Goal: Book appointment/travel/reservation

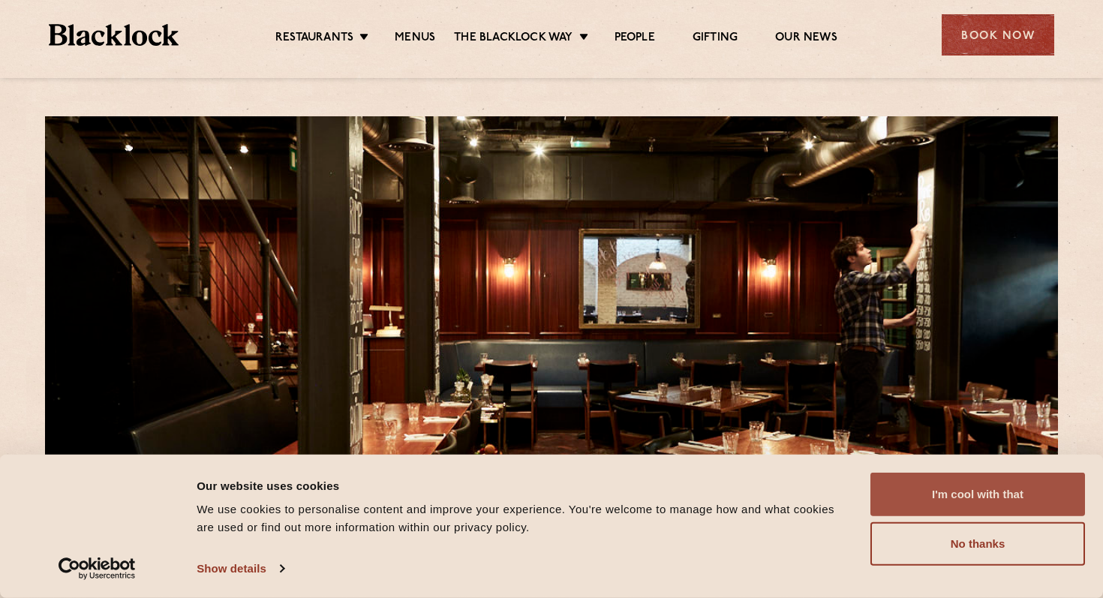
click at [1010, 487] on button "I'm cool with that" at bounding box center [978, 495] width 215 height 44
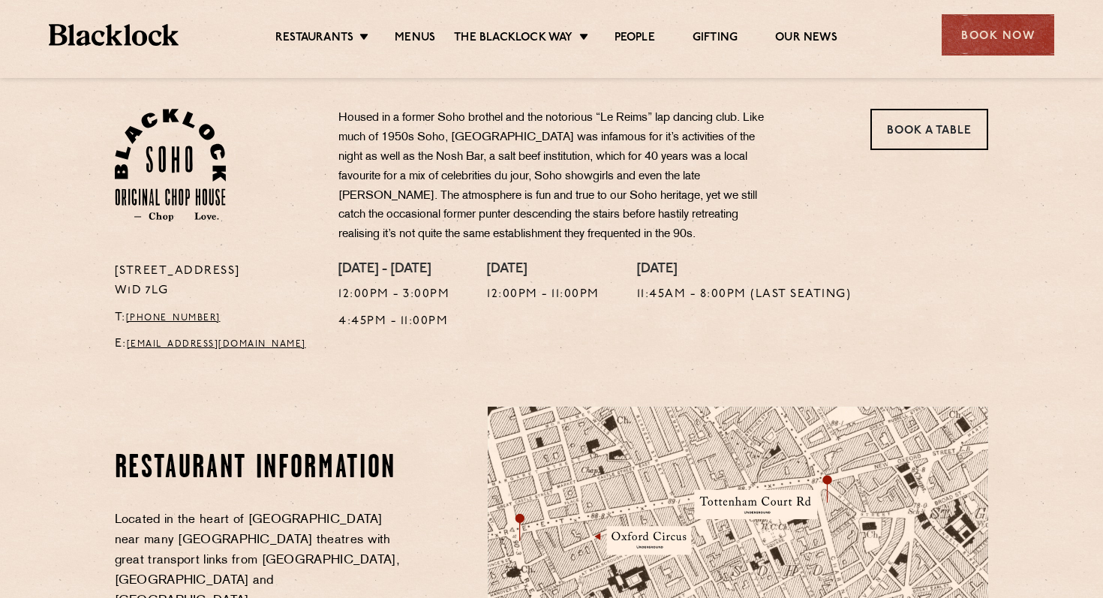
scroll to position [478, 0]
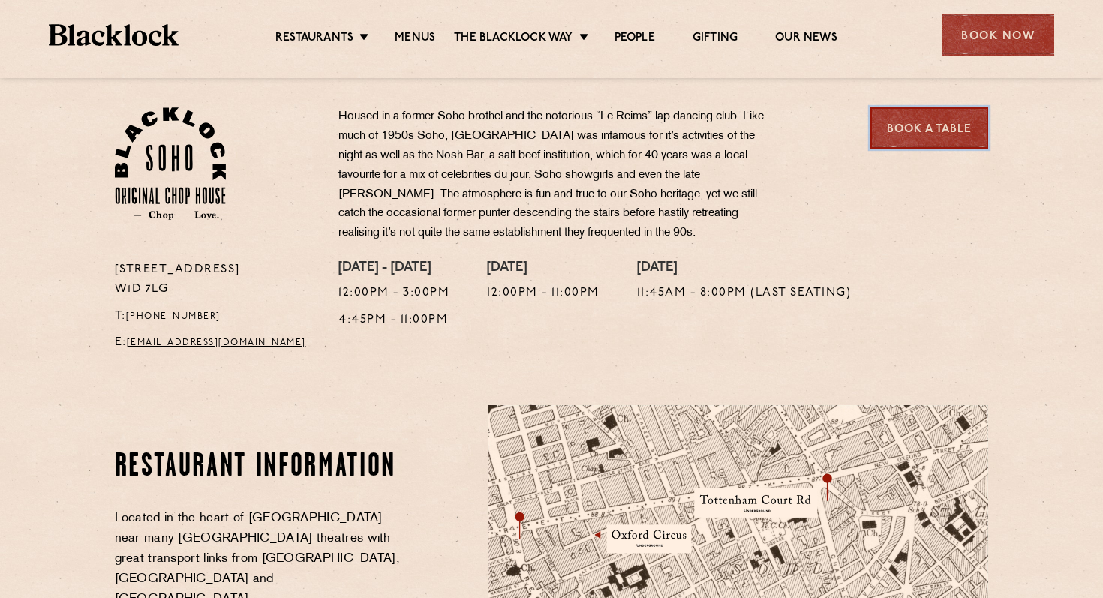
click at [946, 141] on link "Book a Table" at bounding box center [930, 127] width 118 height 41
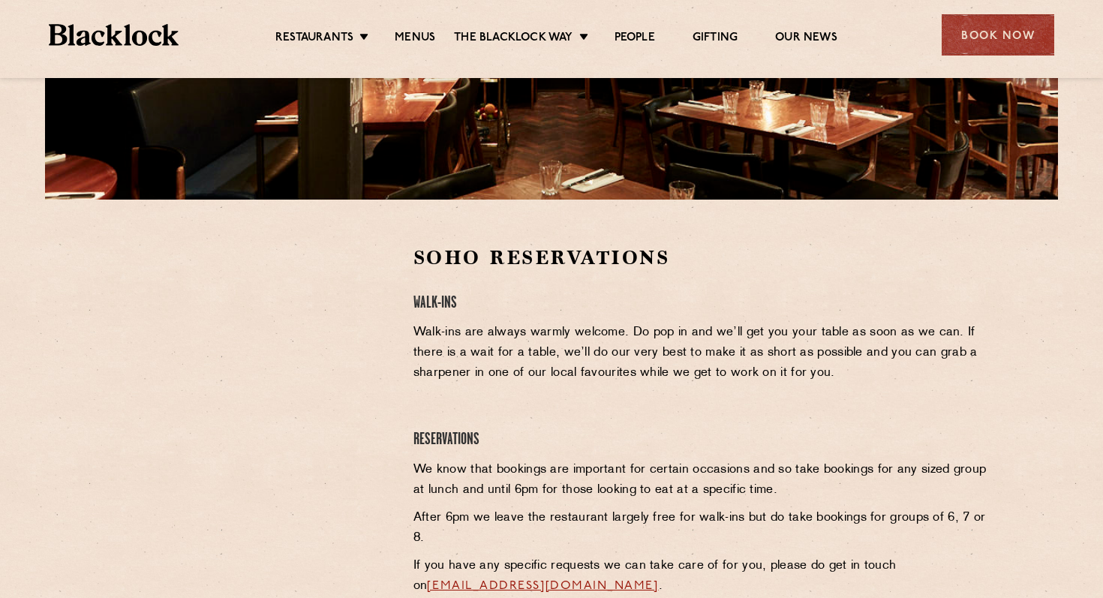
scroll to position [348, 0]
